Goal: Task Accomplishment & Management: Use online tool/utility

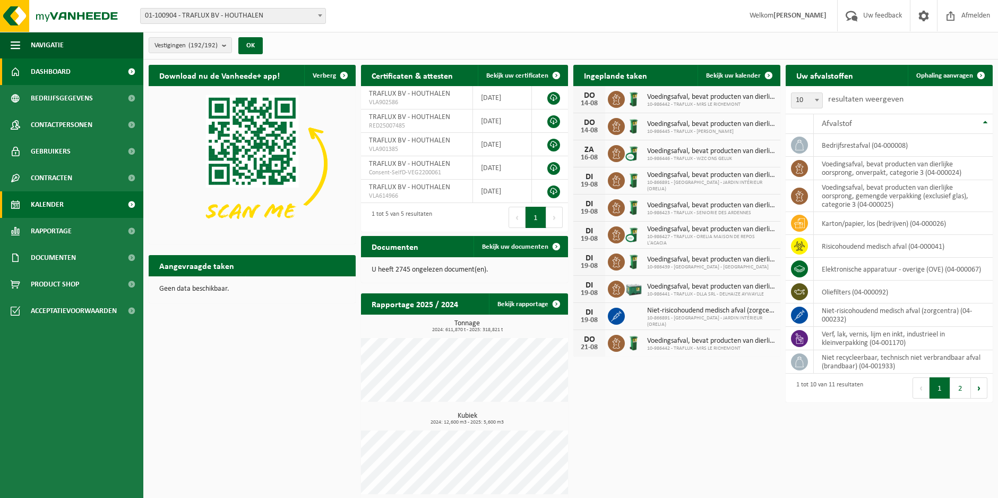
click at [39, 197] on span "Kalender" at bounding box center [47, 204] width 33 height 27
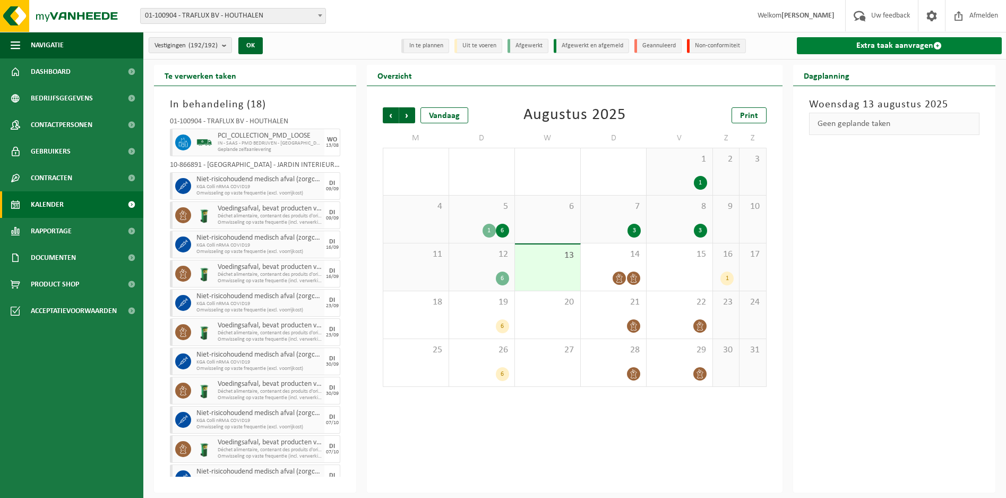
click at [847, 47] on link "Extra taak aanvragen" at bounding box center [899, 45] width 205 height 17
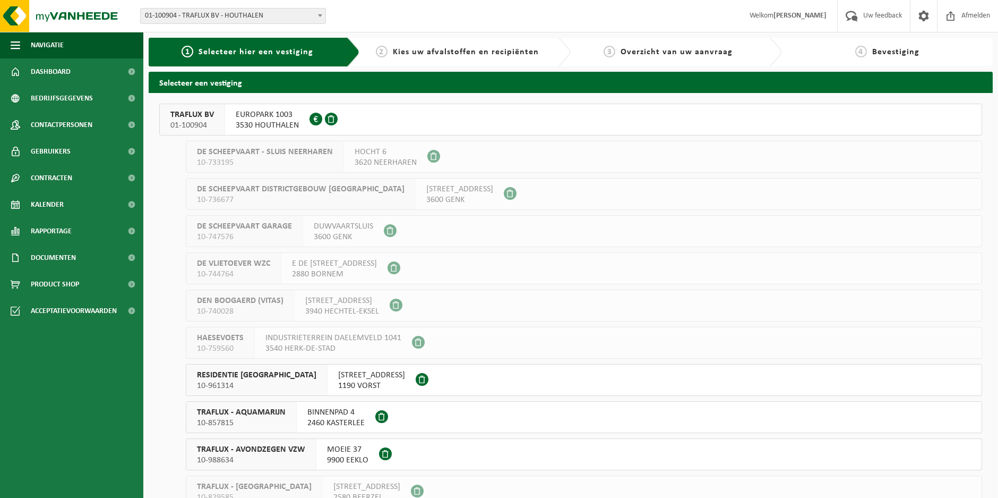
click at [200, 107] on div "TRAFLUX BV 01-100904" at bounding box center [192, 119] width 65 height 31
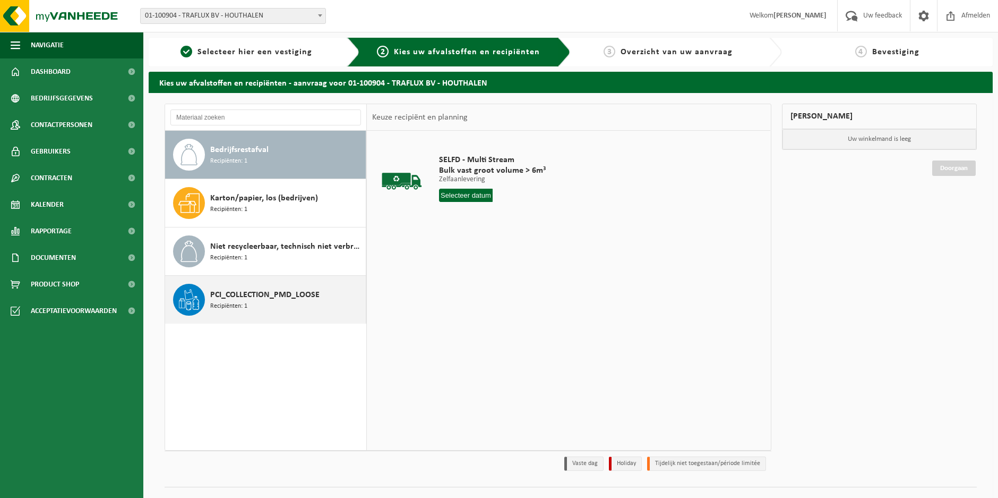
drag, startPoint x: 301, startPoint y: 289, endPoint x: 310, endPoint y: 289, distance: 9.0
click at [301, 289] on span "PCI_COLLECTION_PMD_LOOSE" at bounding box center [264, 294] width 109 height 13
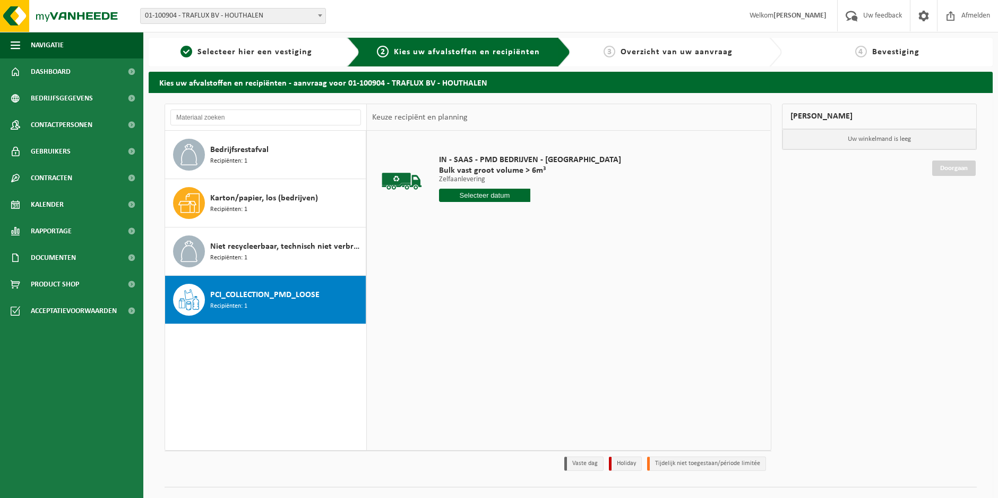
drag, startPoint x: 466, startPoint y: 196, endPoint x: 473, endPoint y: 197, distance: 6.9
click at [466, 196] on input "text" at bounding box center [484, 195] width 91 height 13
click at [510, 286] on div "14" at bounding box center [505, 289] width 19 height 17
type input "Van 2025-08-14"
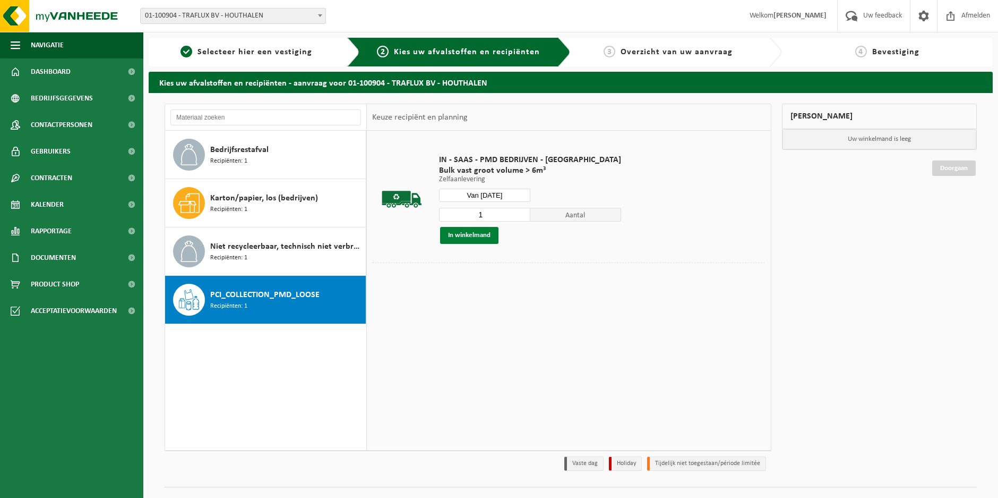
click at [492, 237] on button "In winkelmand" at bounding box center [469, 235] width 58 height 17
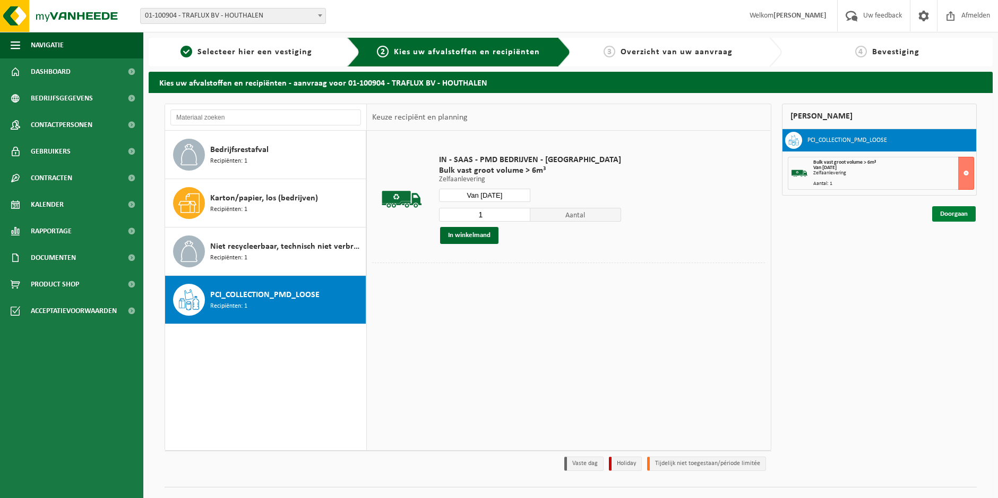
click at [953, 215] on link "Doorgaan" at bounding box center [954, 213] width 44 height 15
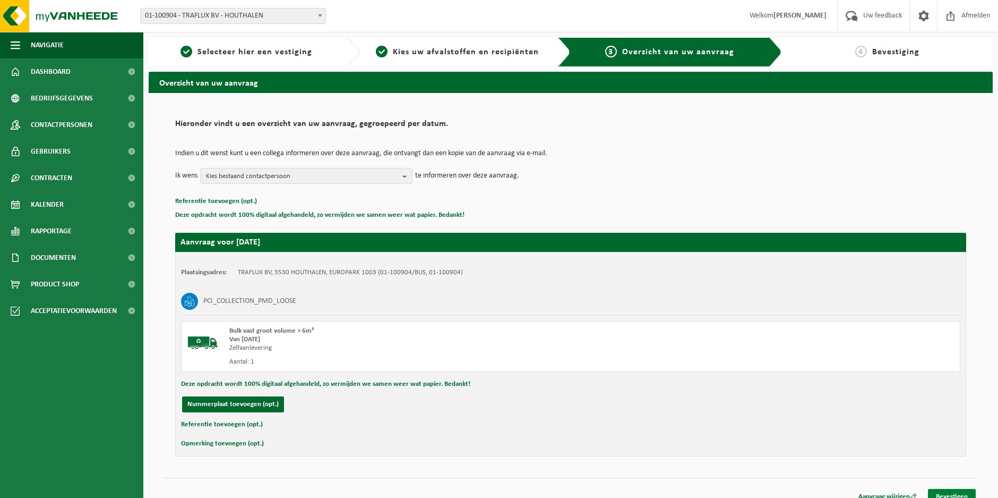
click at [946, 492] on link "Bevestigen" at bounding box center [952, 496] width 48 height 15
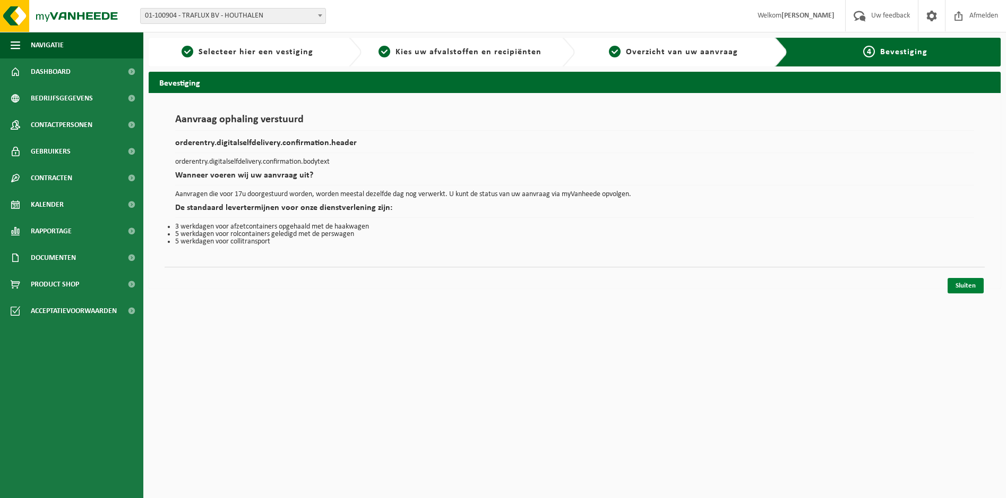
click at [972, 283] on link "Sluiten" at bounding box center [966, 285] width 36 height 15
